Goal: Information Seeking & Learning: Check status

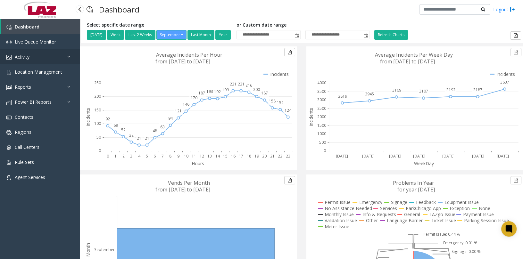
click at [29, 51] on link "Activity" at bounding box center [40, 56] width 80 height 15
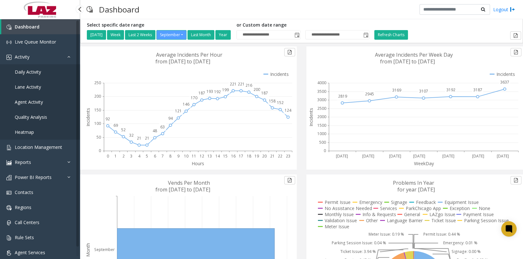
click at [35, 71] on span "Daily Activity" at bounding box center [28, 72] width 26 height 6
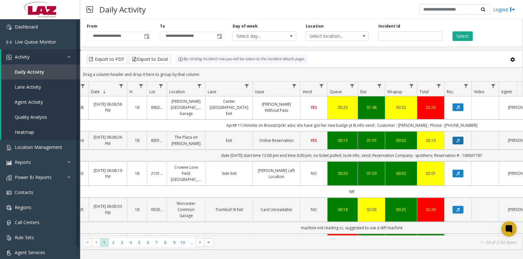
click at [456, 137] on button "Data table" at bounding box center [457, 141] width 11 height 8
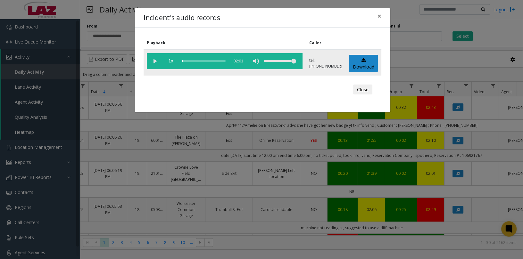
click at [152, 62] on vg-play-pause at bounding box center [155, 61] width 16 height 16
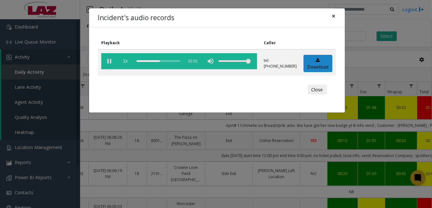
click at [333, 16] on span "×" at bounding box center [334, 16] width 4 height 9
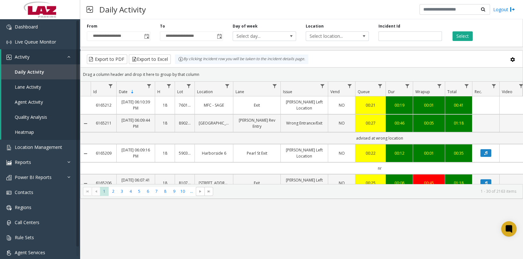
click at [198, 58] on div "By clicking Incident row you will be taken to the incident details page." at bounding box center [241, 59] width 133 height 10
click at [180, 58] on img at bounding box center [180, 59] width 5 height 5
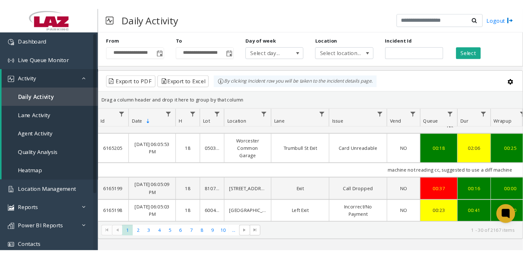
scroll to position [0, 13]
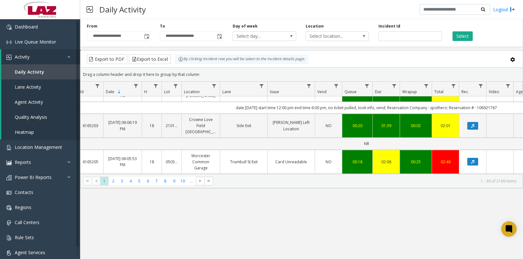
click at [345, 238] on div "**********" at bounding box center [301, 139] width 443 height 240
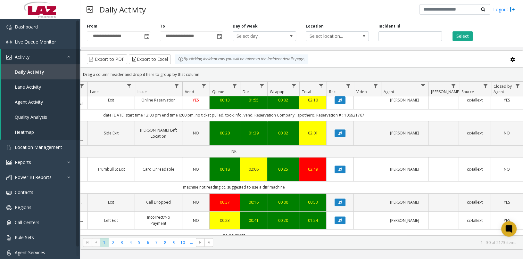
scroll to position [459, 151]
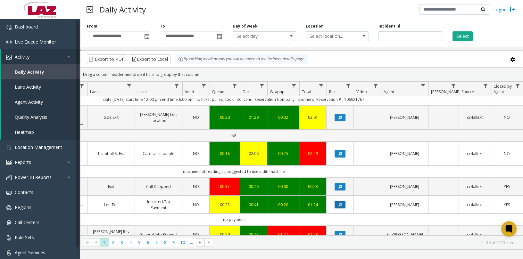
click at [337, 201] on button "Data table" at bounding box center [339, 205] width 11 height 8
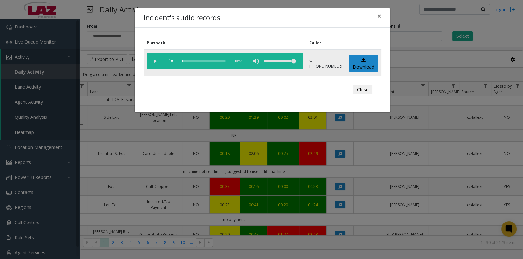
click at [155, 60] on vg-play-pause at bounding box center [155, 61] width 16 height 16
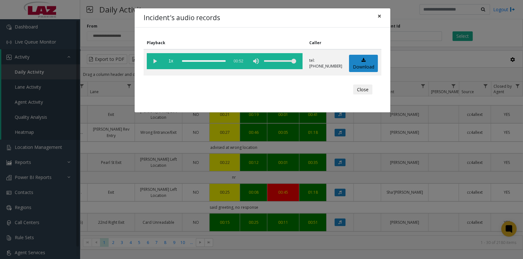
click at [381, 13] on button "×" at bounding box center [379, 16] width 13 height 16
